Goal: Information Seeking & Learning: Find specific page/section

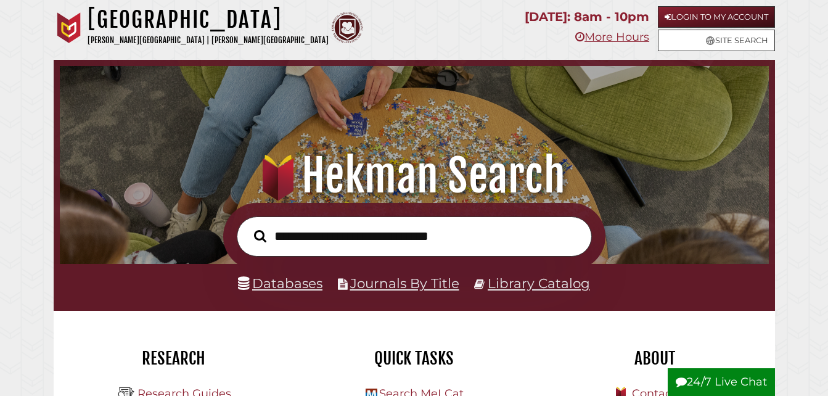
click at [272, 291] on link "Databases" at bounding box center [280, 283] width 84 height 16
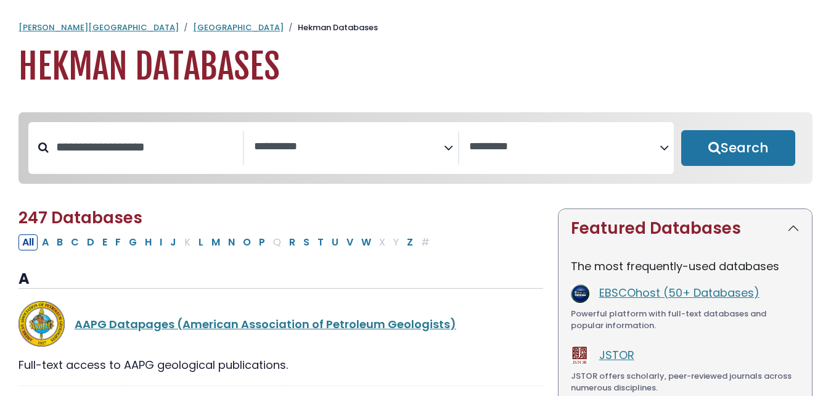
select select "Database Subject Filter"
select select "Database Vendors Filter"
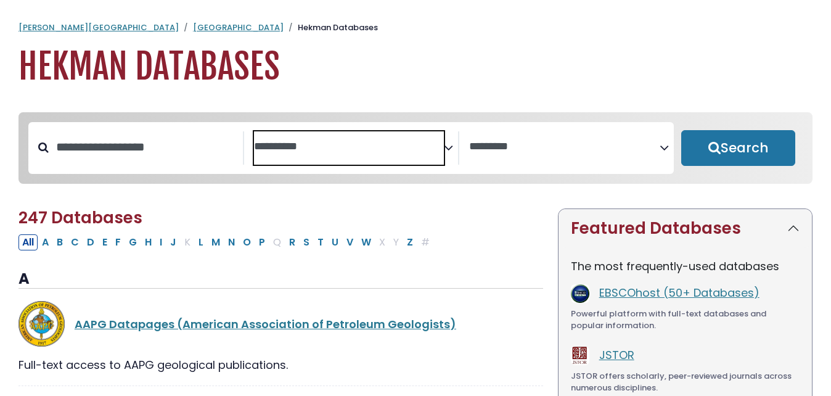
click at [440, 149] on textarea "Search" at bounding box center [349, 147] width 190 height 13
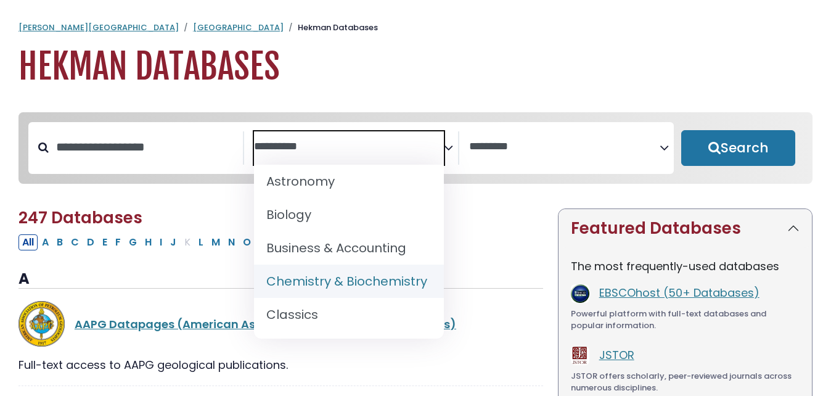
scroll to position [135, 0]
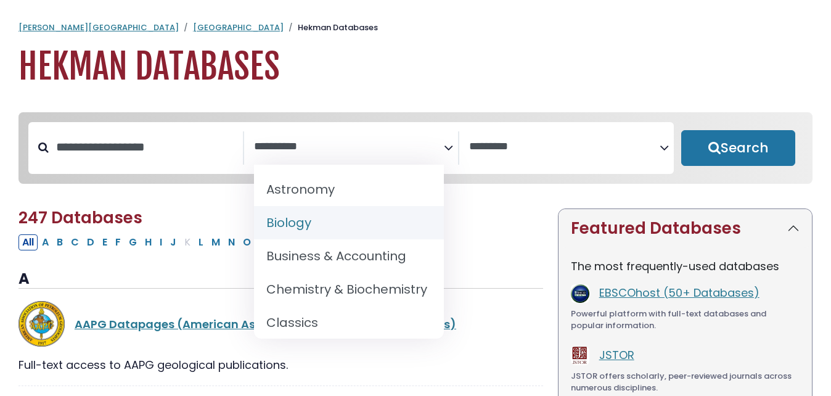
select select "*****"
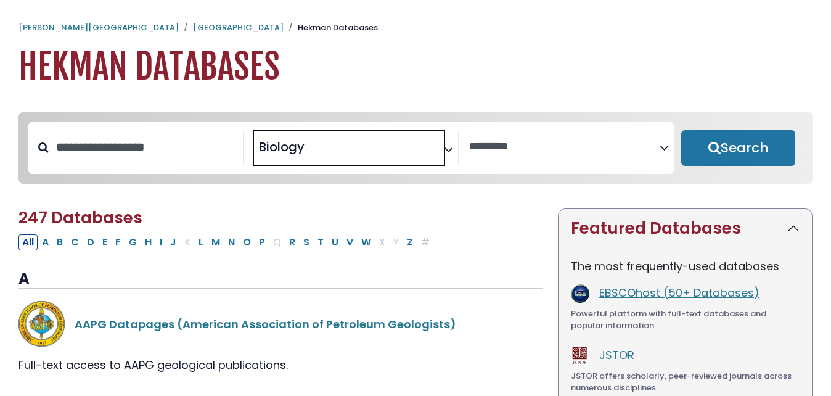
scroll to position [80, 0]
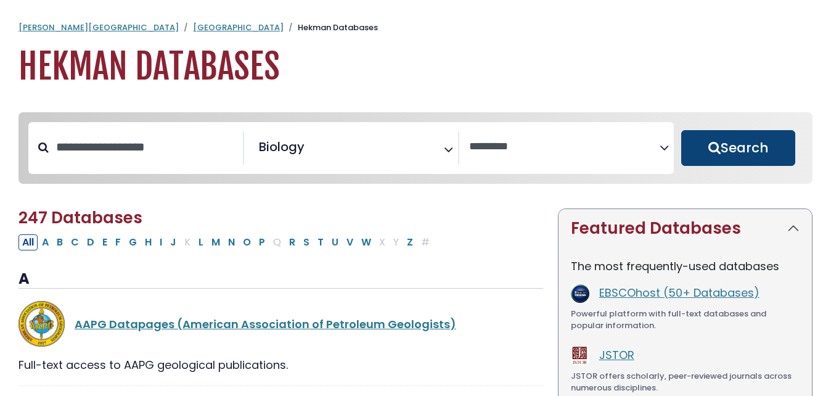
click at [734, 151] on button "Search" at bounding box center [738, 148] width 114 height 36
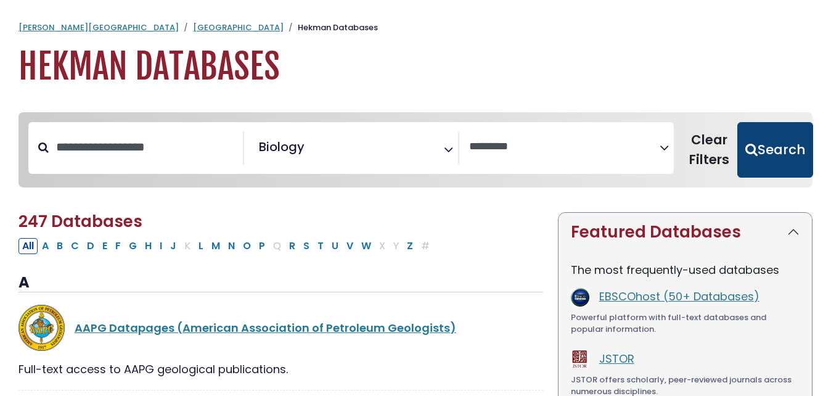
select select "Database Vendors Filter"
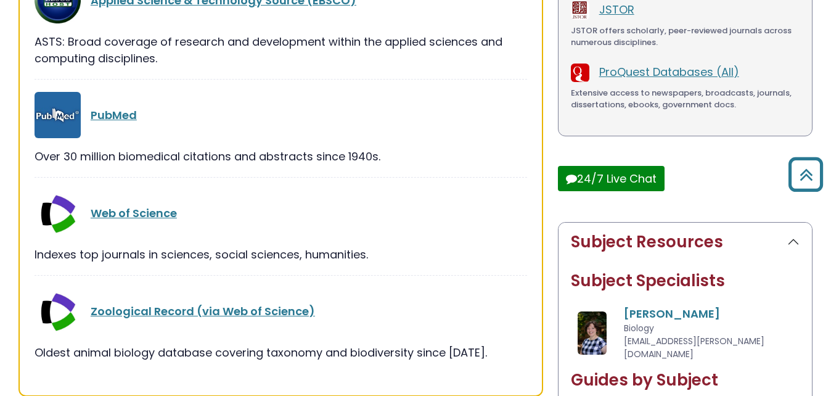
scroll to position [349, 0]
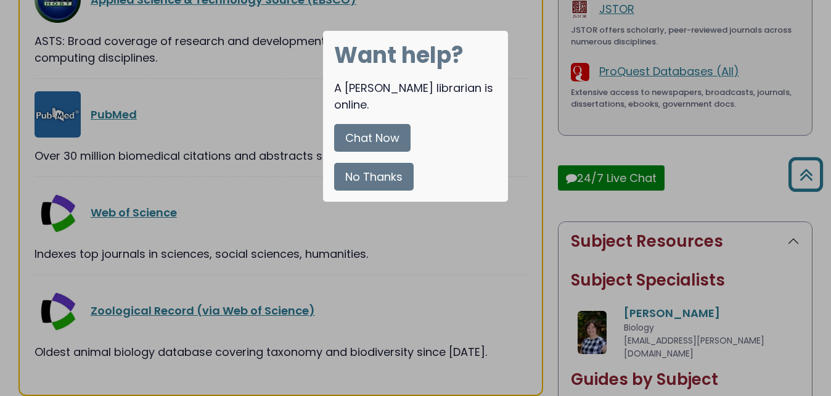
click at [349, 165] on button "No Thanks" at bounding box center [374, 177] width 80 height 28
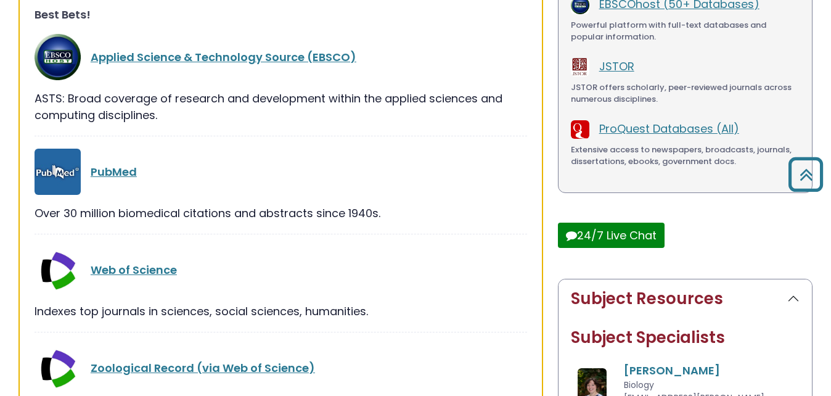
scroll to position [293, 0]
click at [137, 265] on link "Web of Science" at bounding box center [134, 268] width 86 height 15
